Goal: Task Accomplishment & Management: Manage account settings

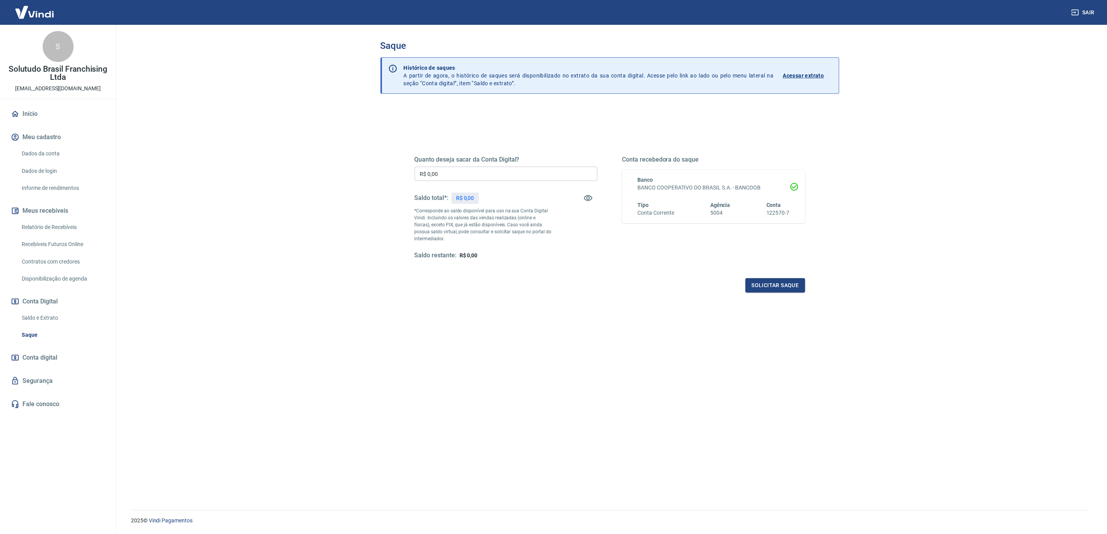
click at [50, 220] on link "Relatório de Recebíveis" at bounding box center [63, 227] width 88 height 16
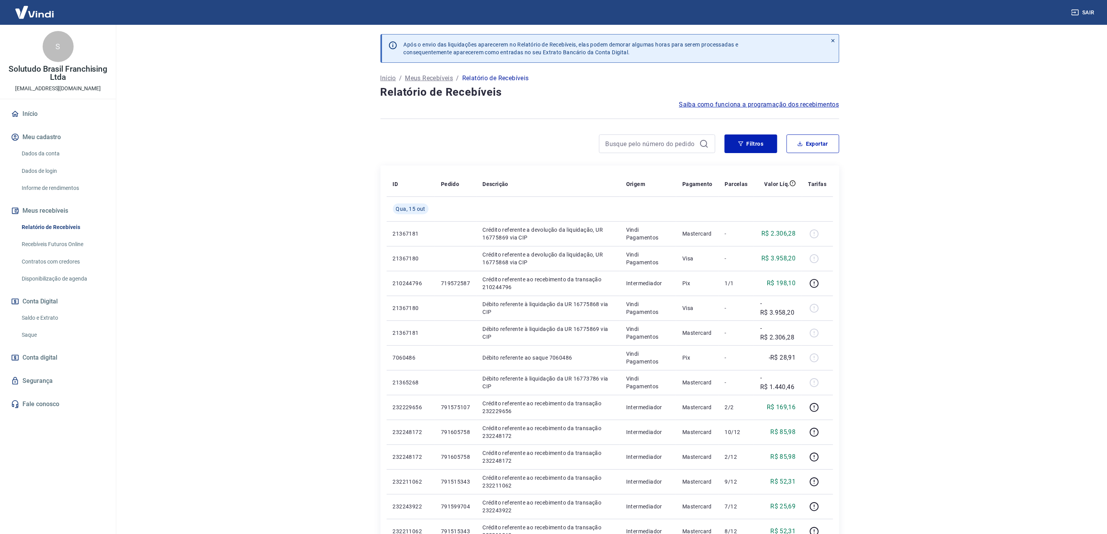
click at [42, 329] on link "Saque" at bounding box center [63, 335] width 88 height 16
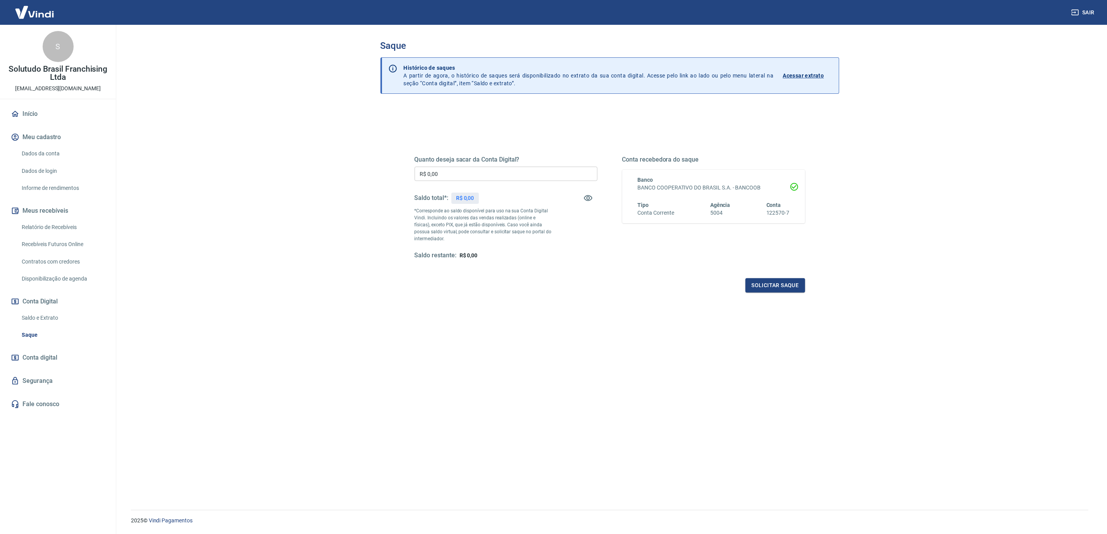
click at [637, 330] on div "Quanto deseja sacar da Conta Digital? R$ 0,00 ​ Saldo total*: R$ 0,00 *Correspo…" at bounding box center [610, 331] width 459 height 451
click at [41, 231] on link "Relatório de Recebíveis" at bounding box center [63, 227] width 88 height 16
